Goal: Communication & Community: Answer question/provide support

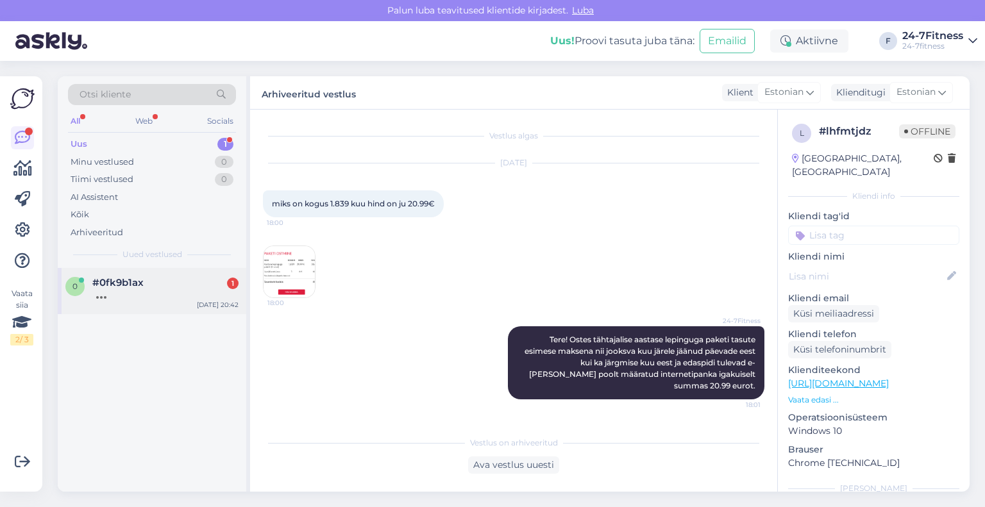
click at [142, 293] on div at bounding box center [165, 294] width 146 height 12
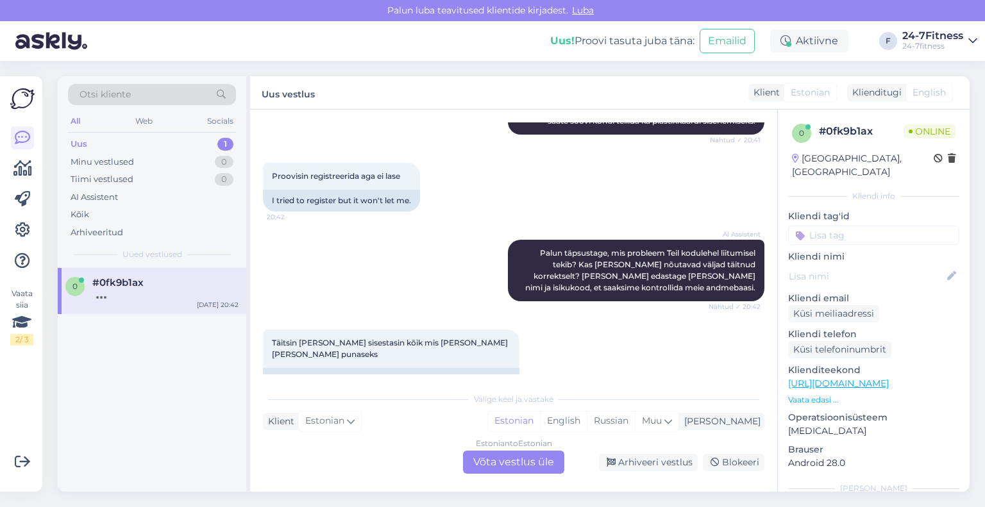
scroll to position [269, 0]
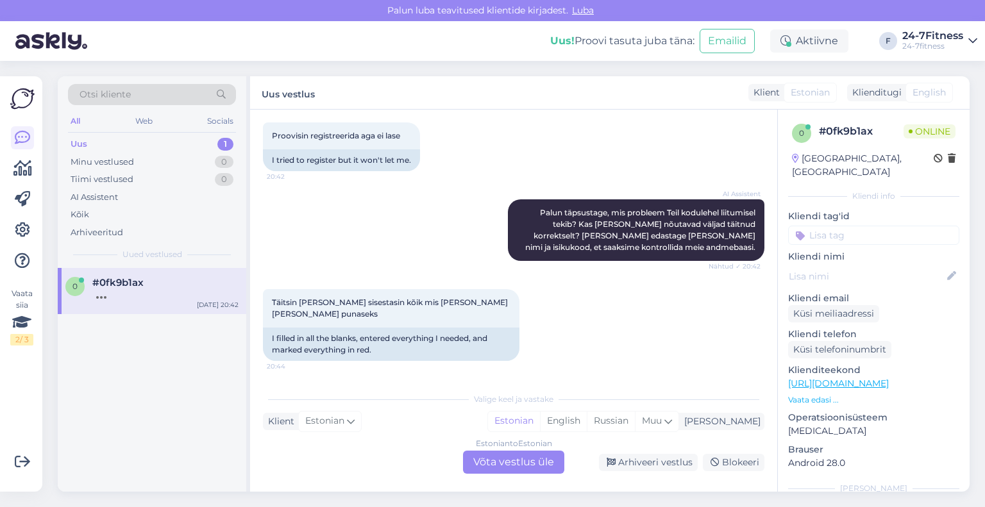
click at [523, 459] on div "Estonian to Estonian Võta vestlus üle" at bounding box center [513, 462] width 101 height 23
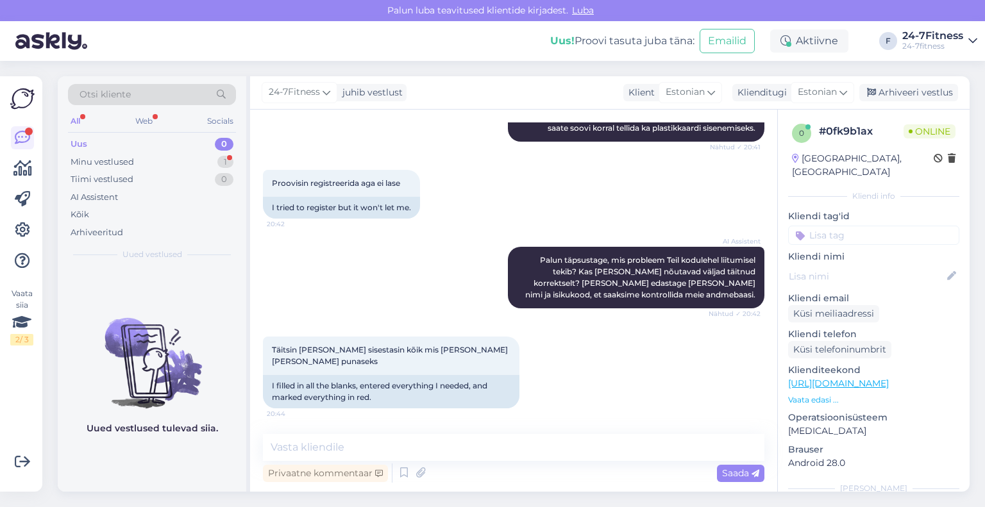
scroll to position [277, 0]
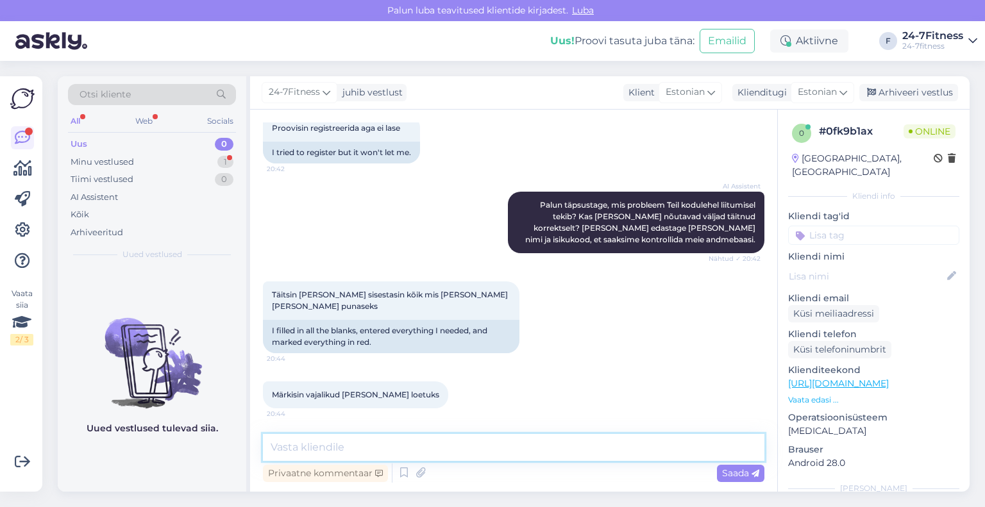
click at [531, 449] on textarea at bounding box center [513, 447] width 501 height 27
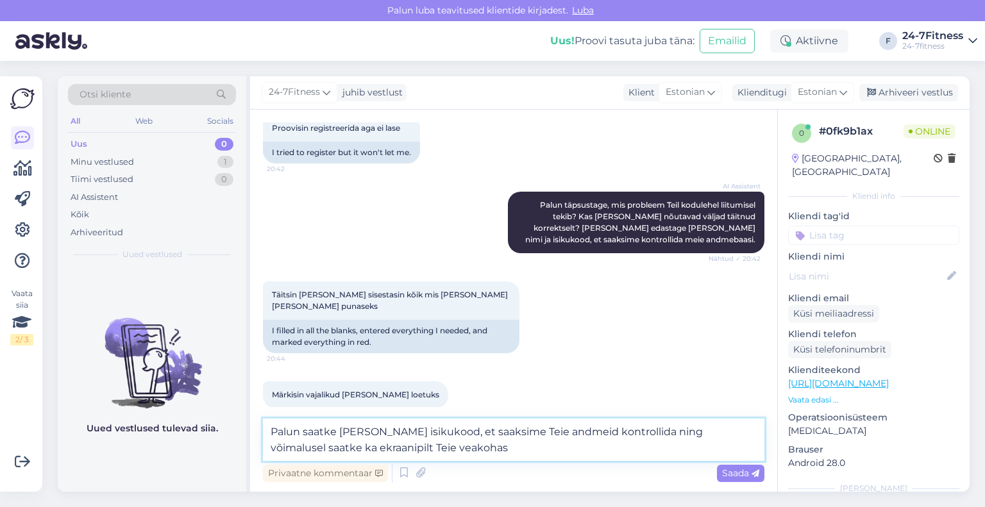
type textarea "Palun saatke [PERSON_NAME] isikukood, et saaksime Teie andmeid kontrollida ning…"
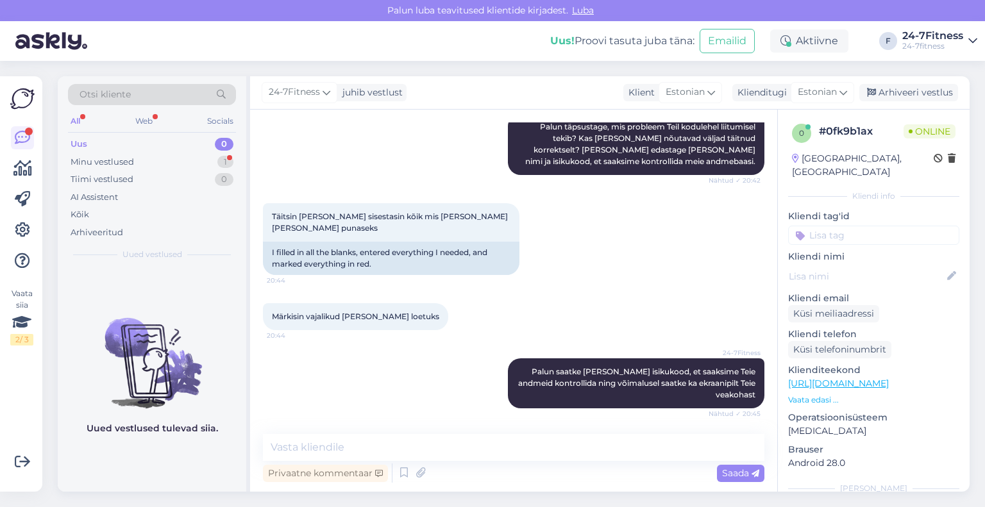
scroll to position [410, 0]
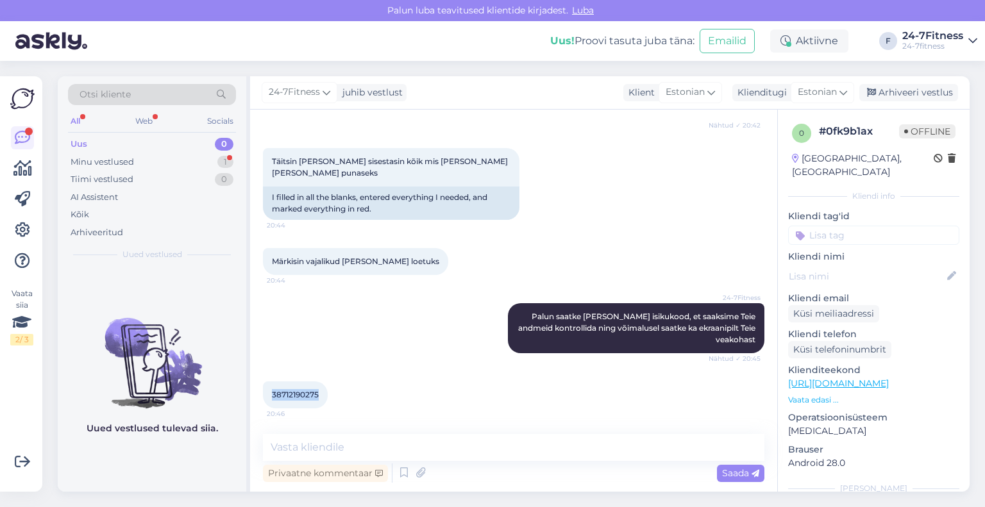
drag, startPoint x: 322, startPoint y: 396, endPoint x: 269, endPoint y: 393, distance: 52.7
click at [269, 393] on div "38712190275 20:46" at bounding box center [295, 394] width 65 height 27
copy span "38712190275"
click at [456, 451] on textarea at bounding box center [513, 447] width 501 height 27
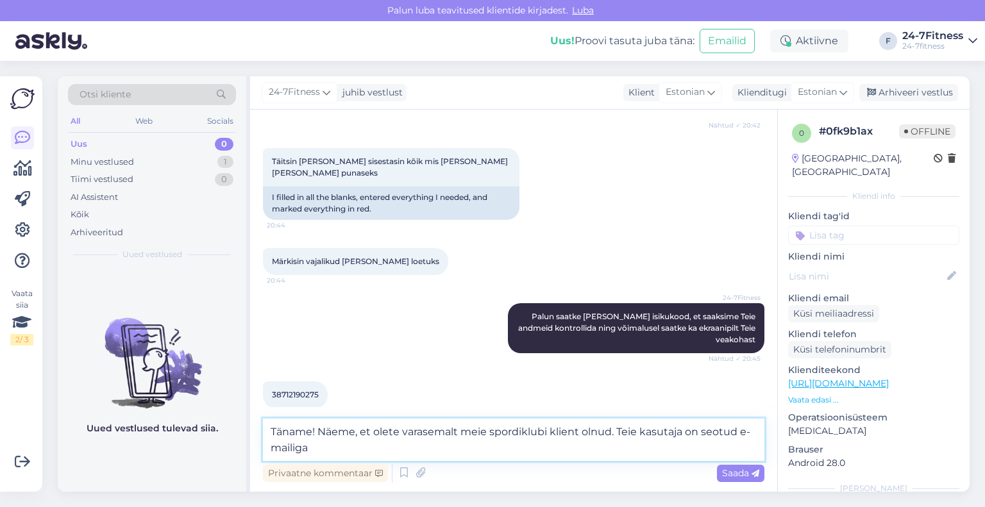
paste textarea "[EMAIL_ADDRESS][DOMAIN_NAME]"
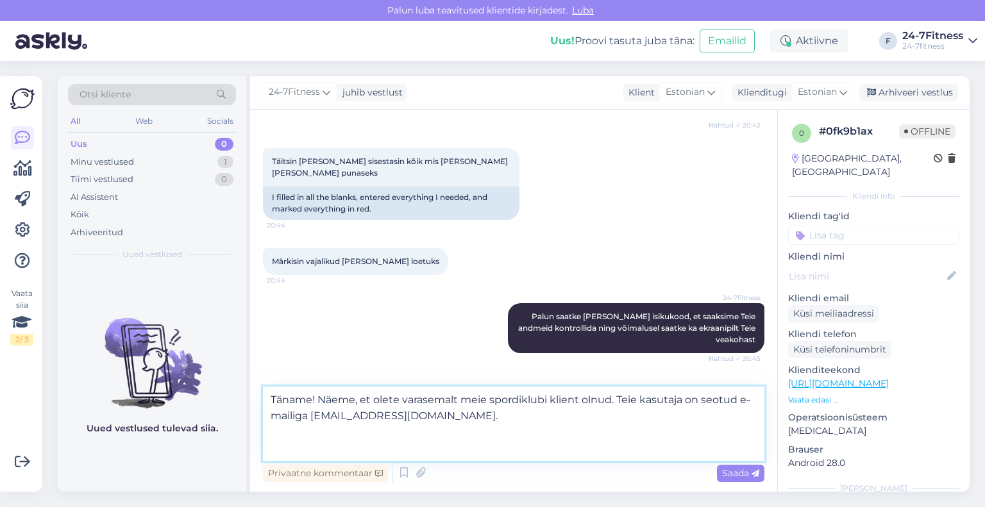
paste textarea "Uue parooli saate [PERSON_NAME], kui lähete kodulehele [PERSON_NAME] "Logi siss…"
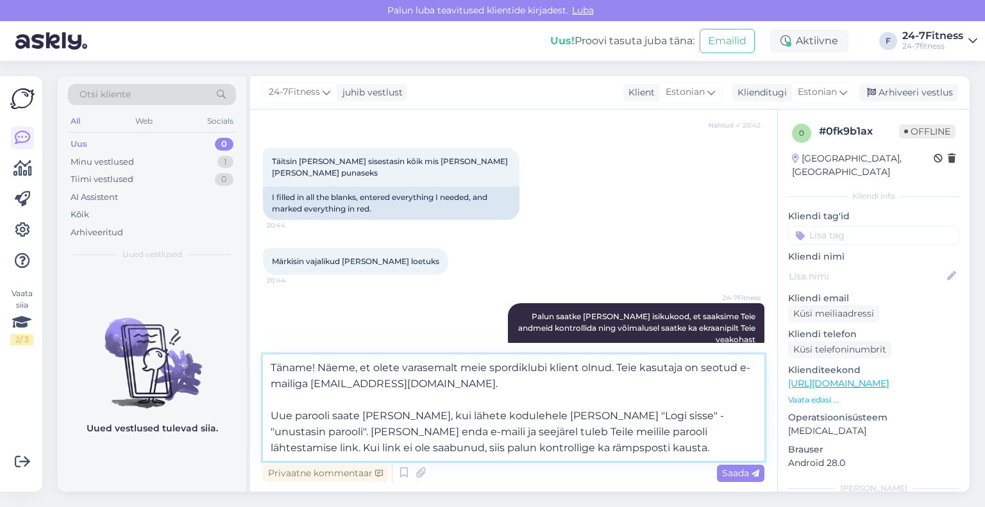
type textarea "Täname! Näeme, et olete varasemalt meie spordiklubi klient olnud. Teie kasutaja…"
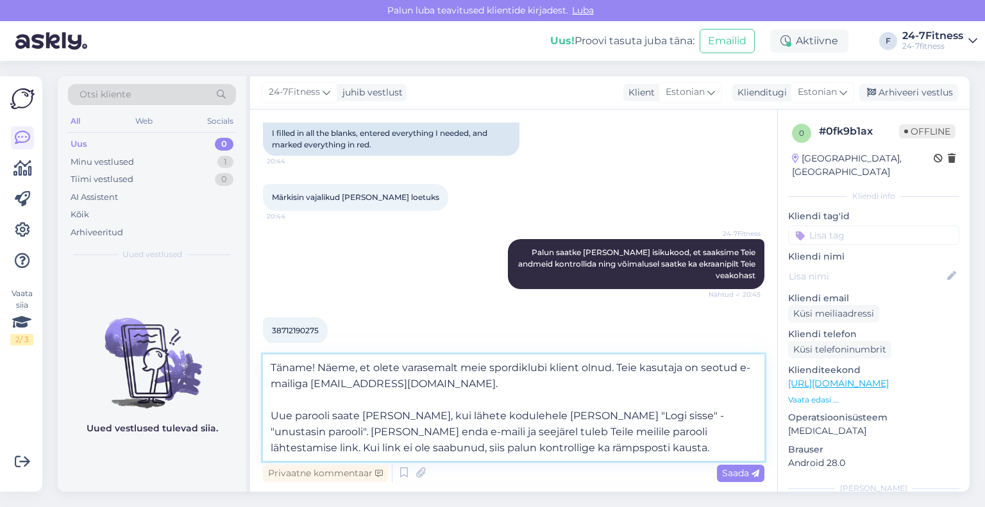
scroll to position [490, 0]
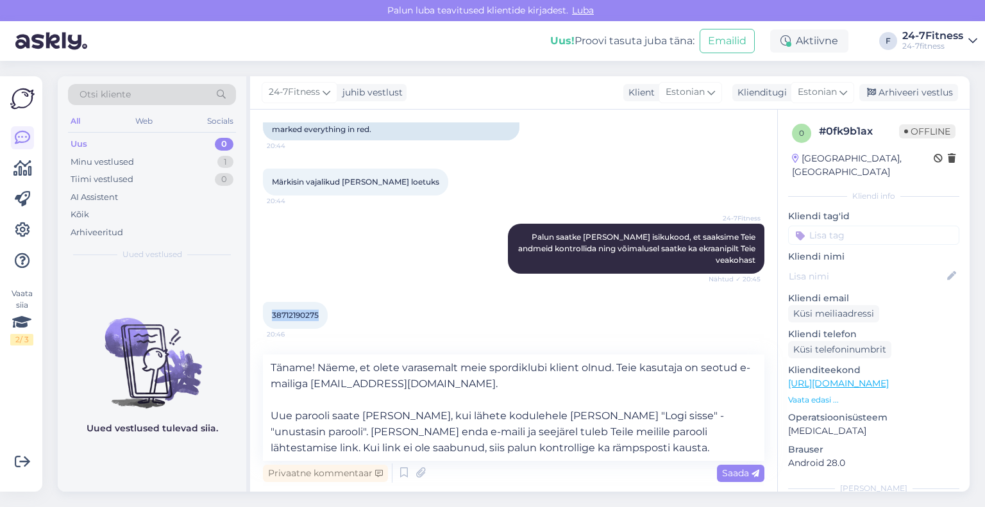
drag, startPoint x: 324, startPoint y: 315, endPoint x: 272, endPoint y: 321, distance: 52.2
click at [272, 321] on div "38712190275 20:46" at bounding box center [295, 315] width 65 height 27
copy span "38712190275"
click at [726, 474] on span "Saada" at bounding box center [740, 473] width 37 height 12
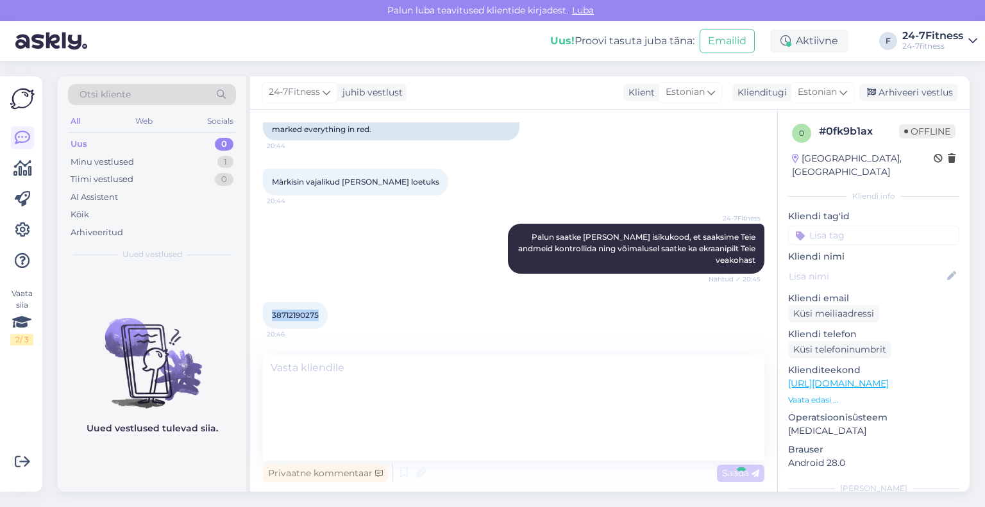
scroll to position [546, 0]
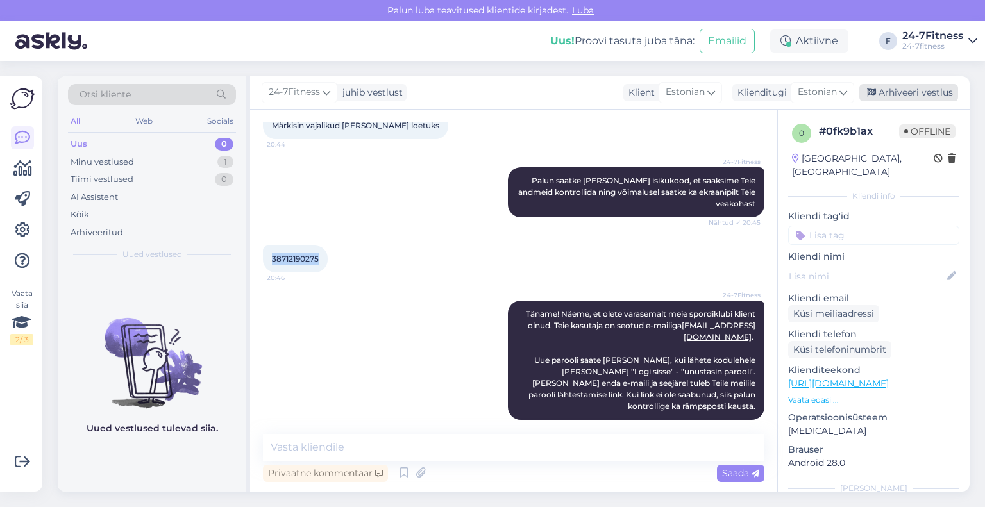
click at [884, 98] on div "Arhiveeri vestlus" at bounding box center [908, 92] width 99 height 17
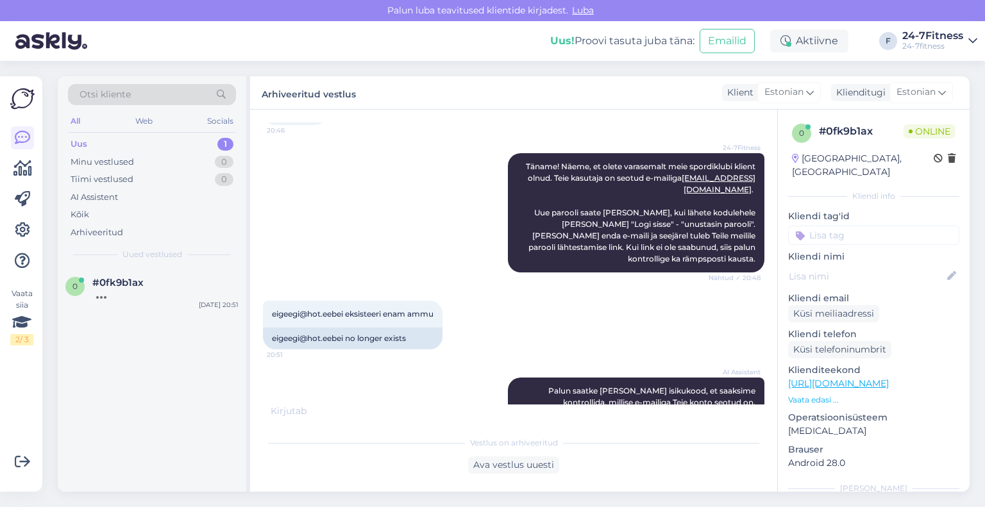
scroll to position [708, 0]
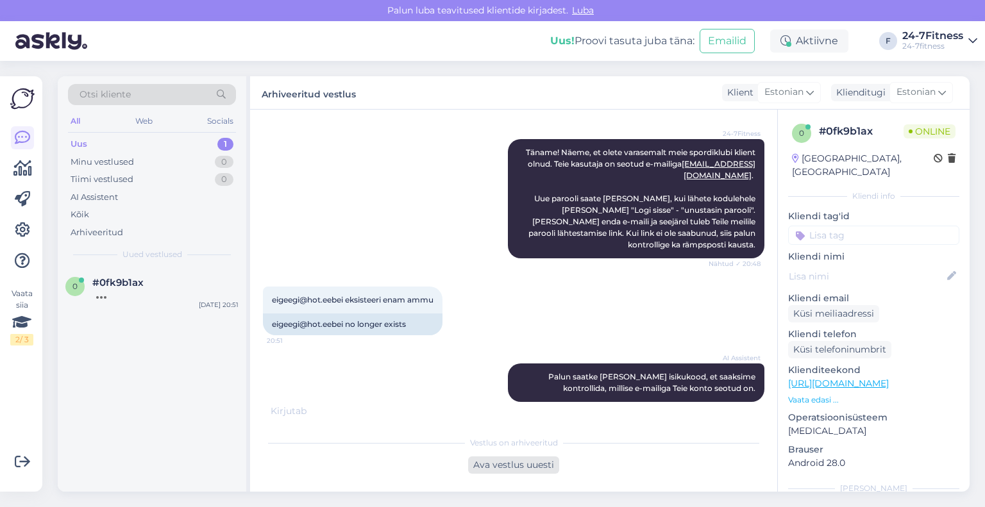
click at [533, 463] on div "Ava vestlus uuesti" at bounding box center [513, 464] width 91 height 17
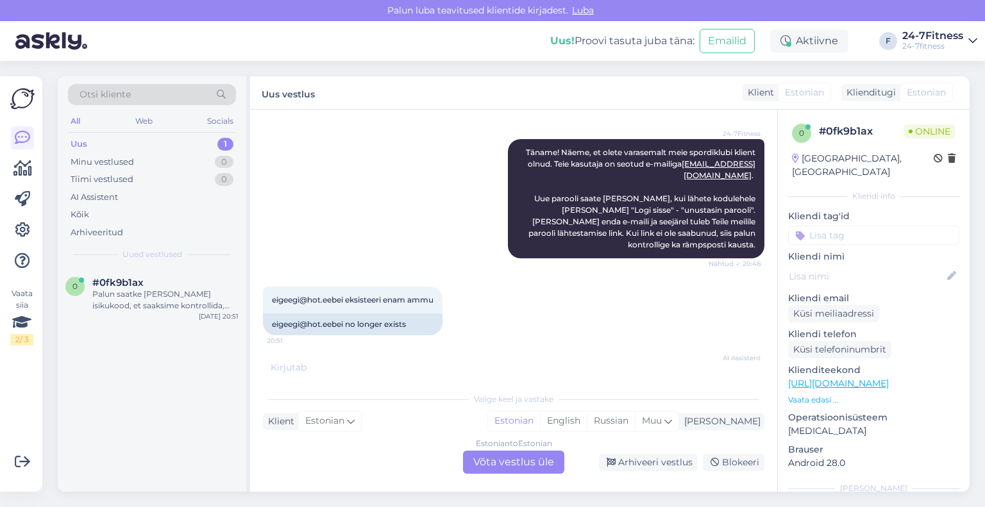
click at [508, 467] on div "Estonian to Estonian Võta vestlus üle" at bounding box center [513, 462] width 101 height 23
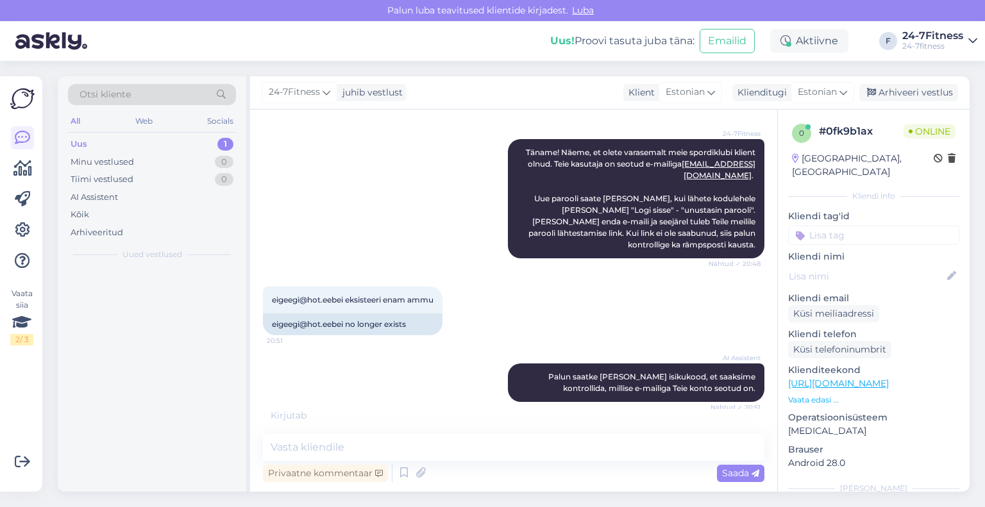
scroll to position [703, 0]
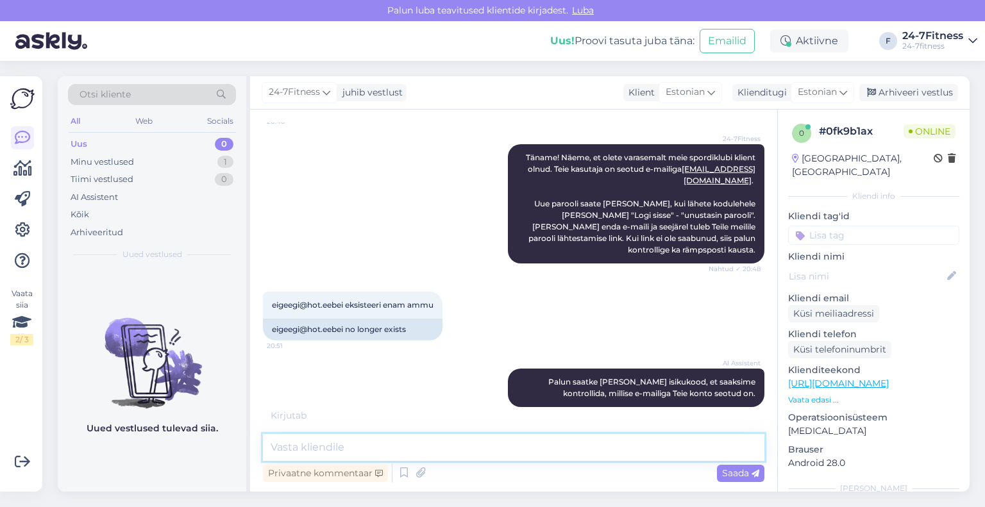
click at [476, 448] on textarea at bounding box center [513, 447] width 501 height 27
type textarea "Palun saatke enda korrektne e-mailiaadress, et saaksime [PERSON_NAME] muuta"
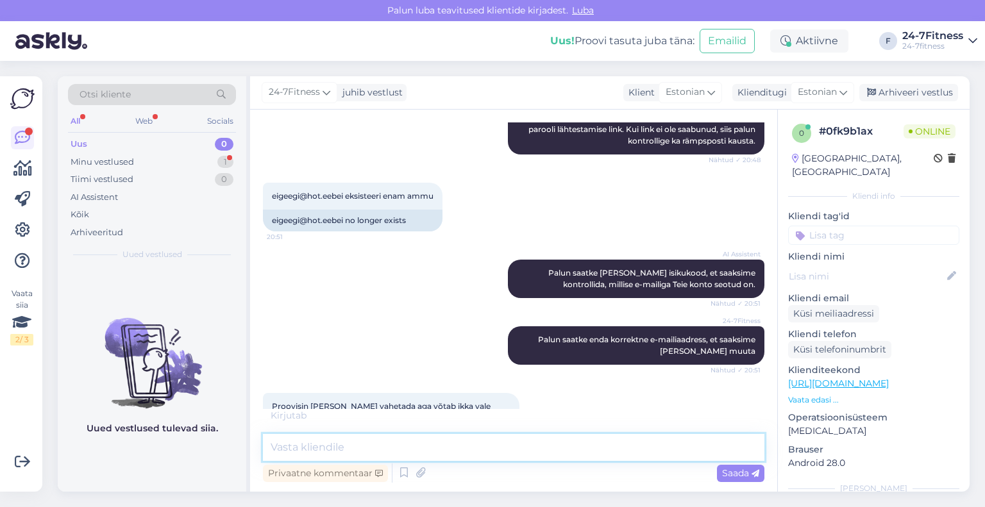
scroll to position [867, 0]
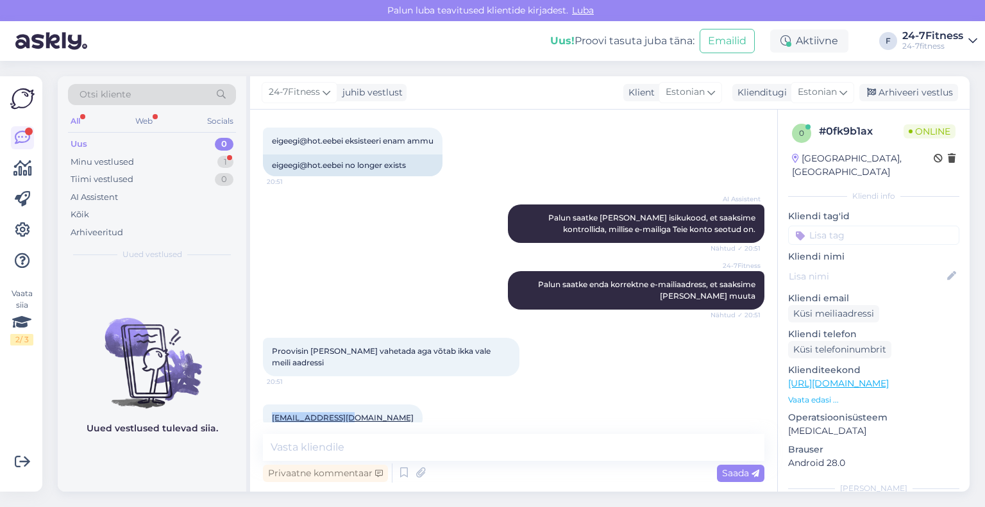
drag, startPoint x: 354, startPoint y: 394, endPoint x: 270, endPoint y: 387, distance: 84.3
click at [270, 404] on div "[EMAIL_ADDRESS][DOMAIN_NAME] 20:52" at bounding box center [343, 417] width 160 height 27
copy link "[EMAIL_ADDRESS][DOMAIN_NAME]"
click at [404, 454] on textarea at bounding box center [513, 447] width 501 height 27
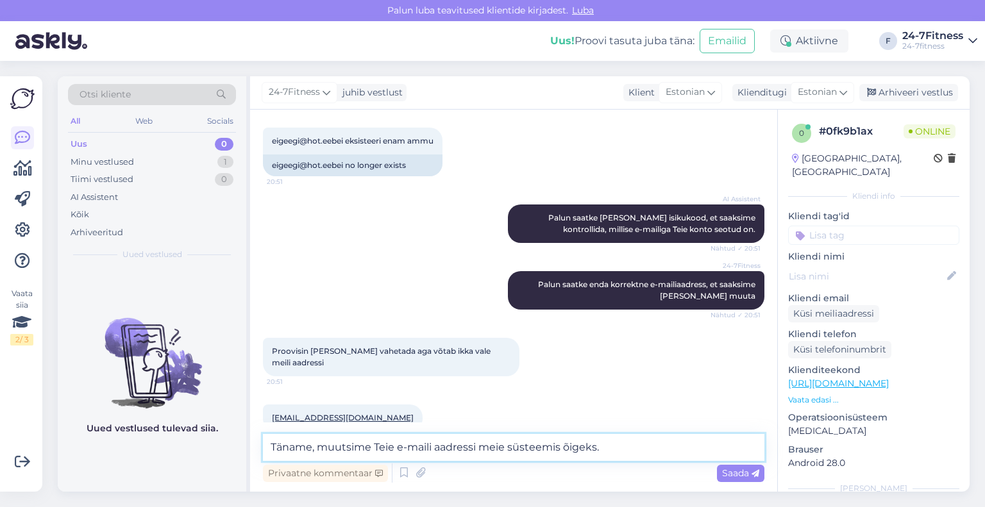
type textarea "Täname, muutsime Teie e-maili aadressi meie süsteemis õigeks."
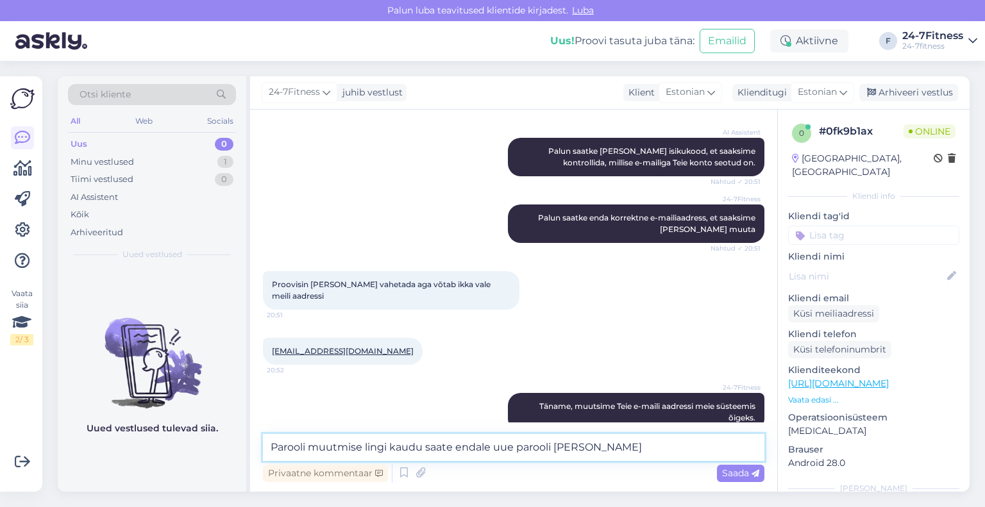
type textarea "Parooli muutmise lingi kaudu saate endale uue parooli seada"
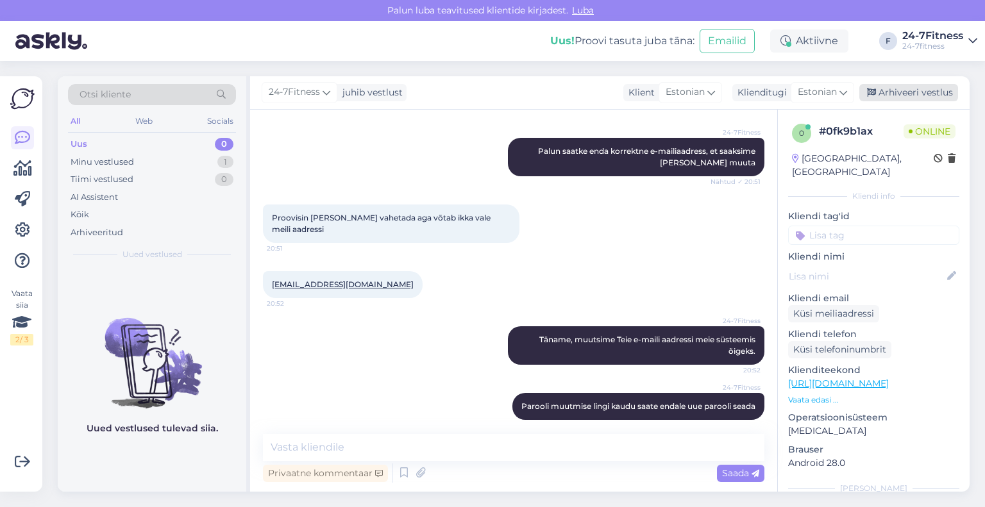
click at [872, 87] on div "Arhiveeri vestlus" at bounding box center [908, 92] width 99 height 17
